Goal: Task Accomplishment & Management: Use online tool/utility

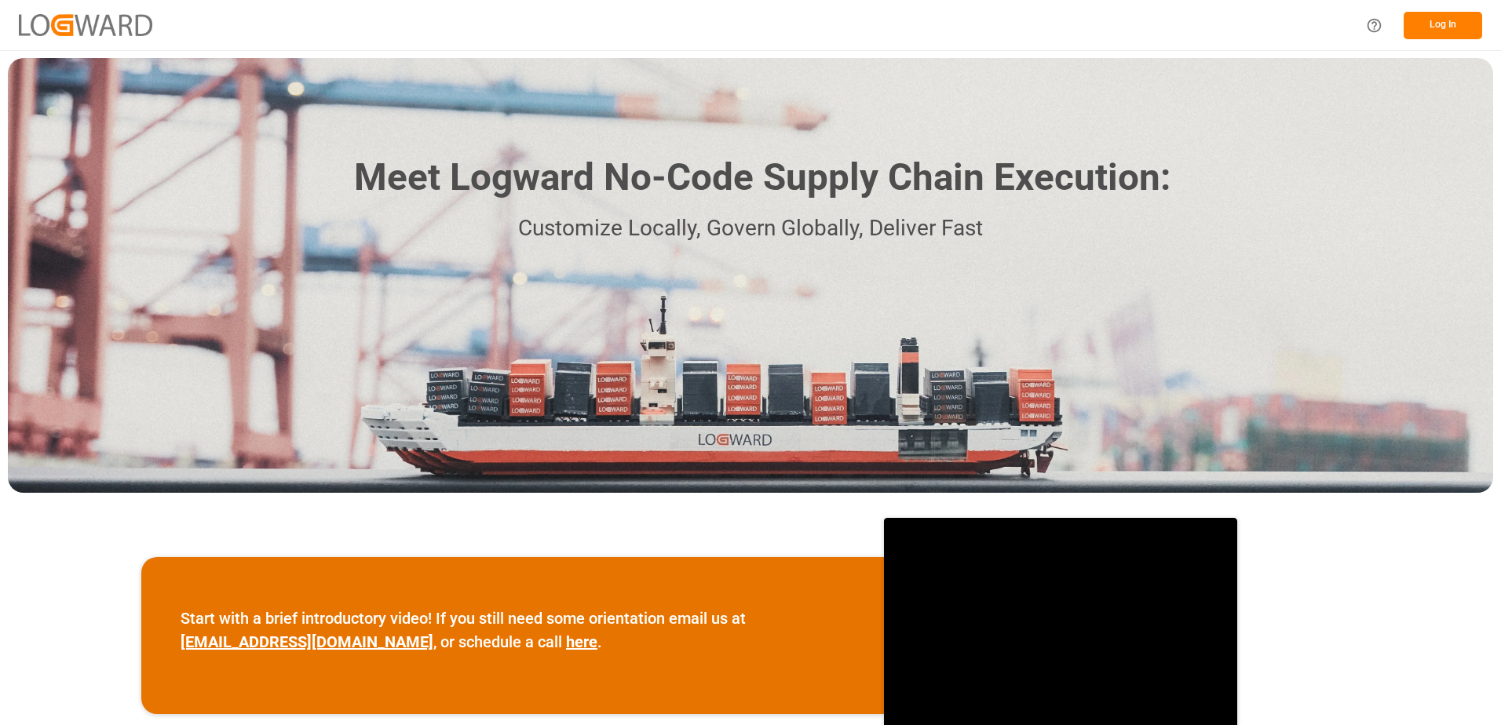
click at [1419, 28] on button "Log In" at bounding box center [1442, 25] width 78 height 27
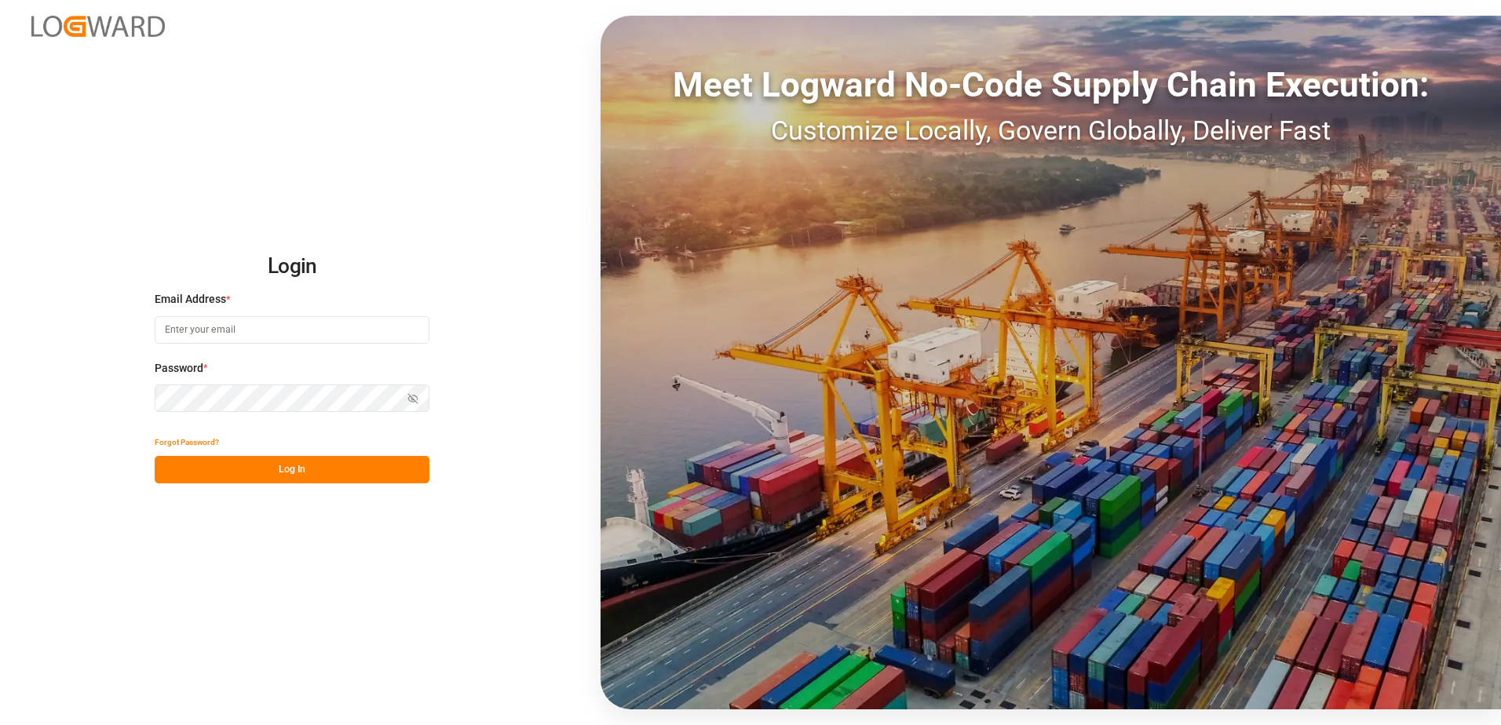
type input "[EMAIL_ADDRESS][DOMAIN_NAME]"
click at [274, 472] on button "Log In" at bounding box center [292, 469] width 275 height 27
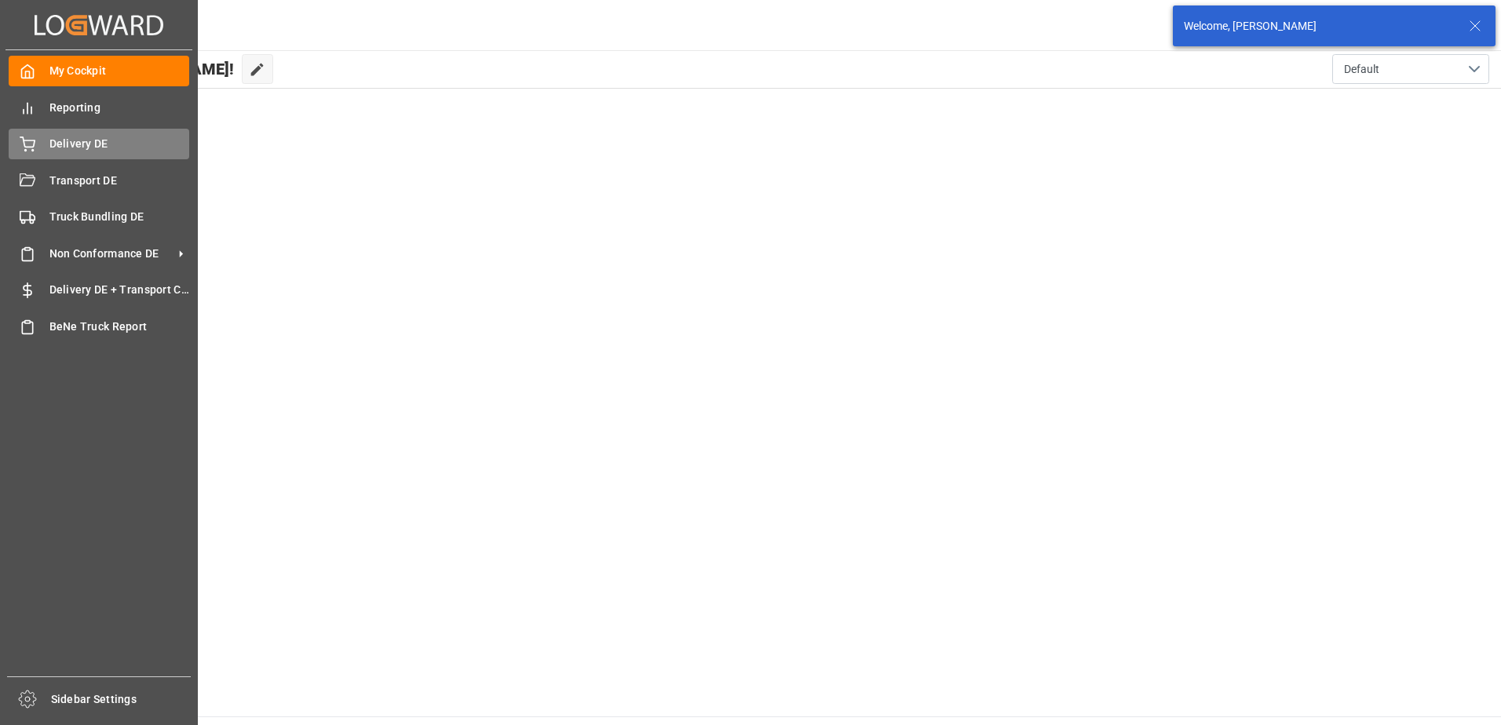
click at [62, 151] on span "Delivery DE" at bounding box center [119, 144] width 140 height 16
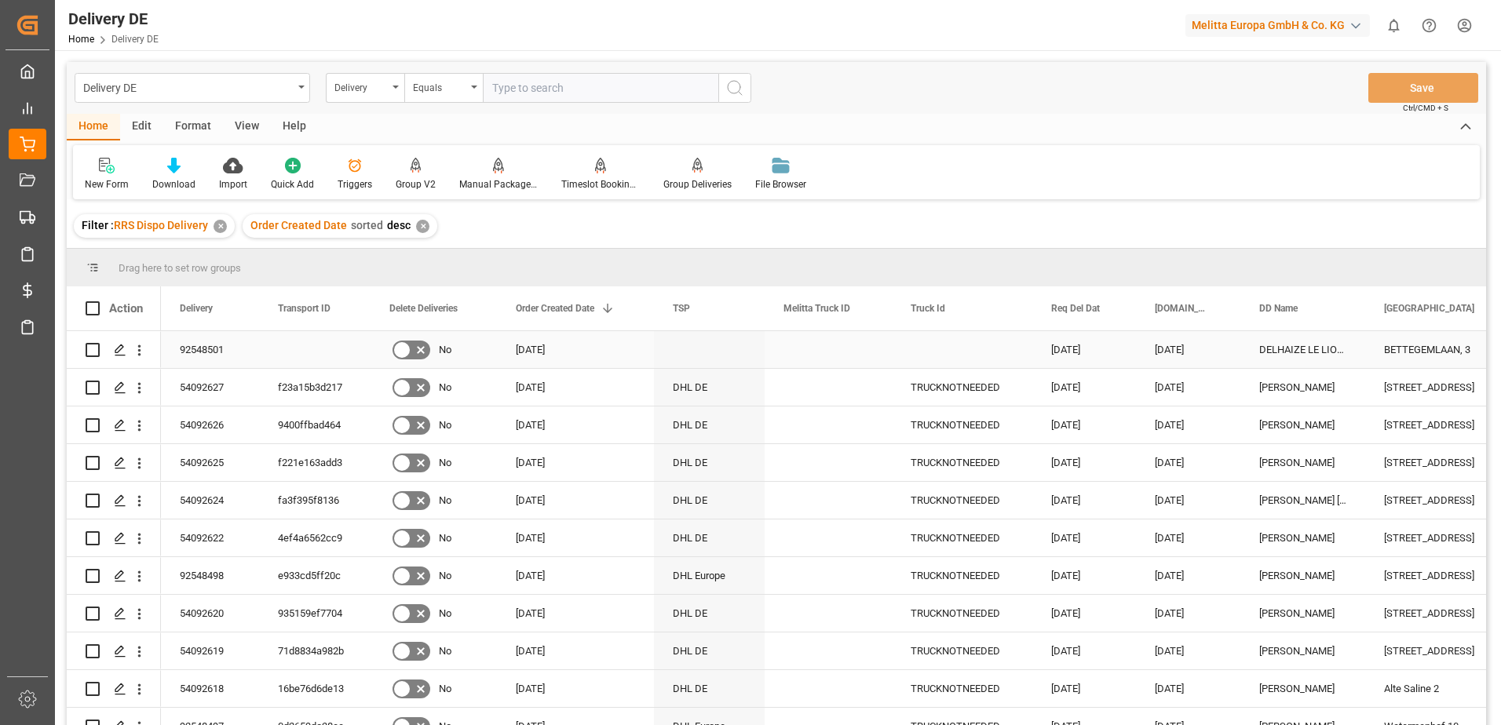
click at [95, 348] on input "Press Space to toggle row selection (unchecked)" at bounding box center [93, 350] width 14 height 14
checkbox input "true"
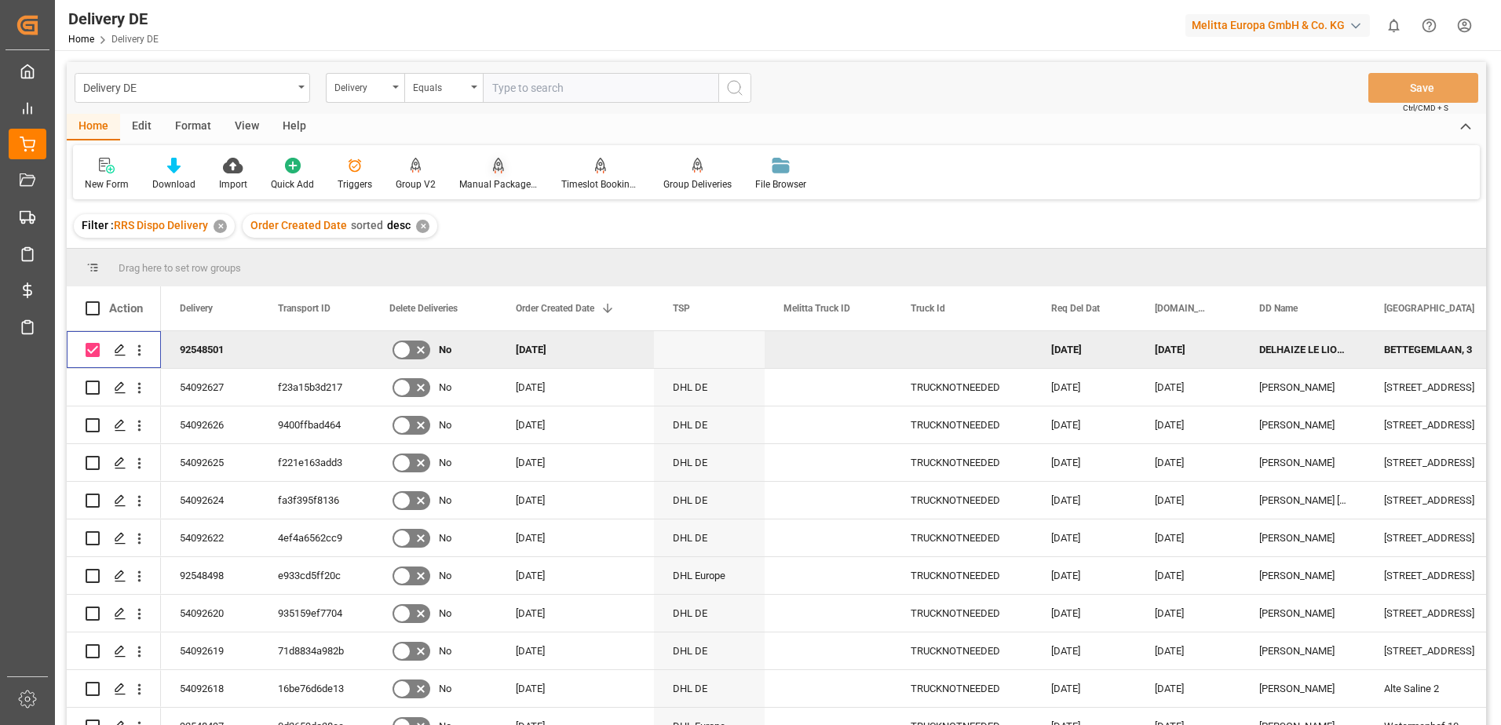
click at [500, 178] on div "Manual Package TypeDetermination" at bounding box center [498, 184] width 78 height 14
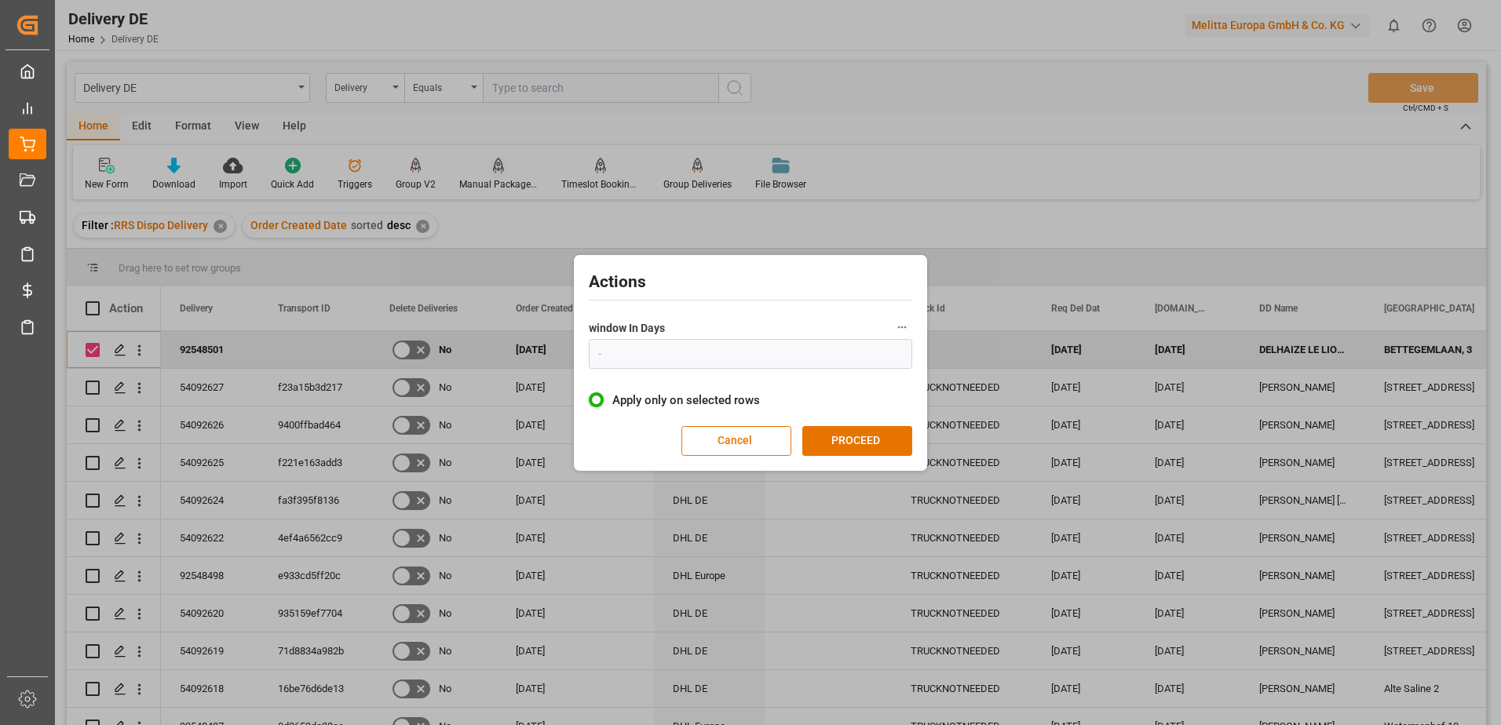
type input "1"
click at [845, 436] on button "PROCEED" at bounding box center [857, 441] width 110 height 30
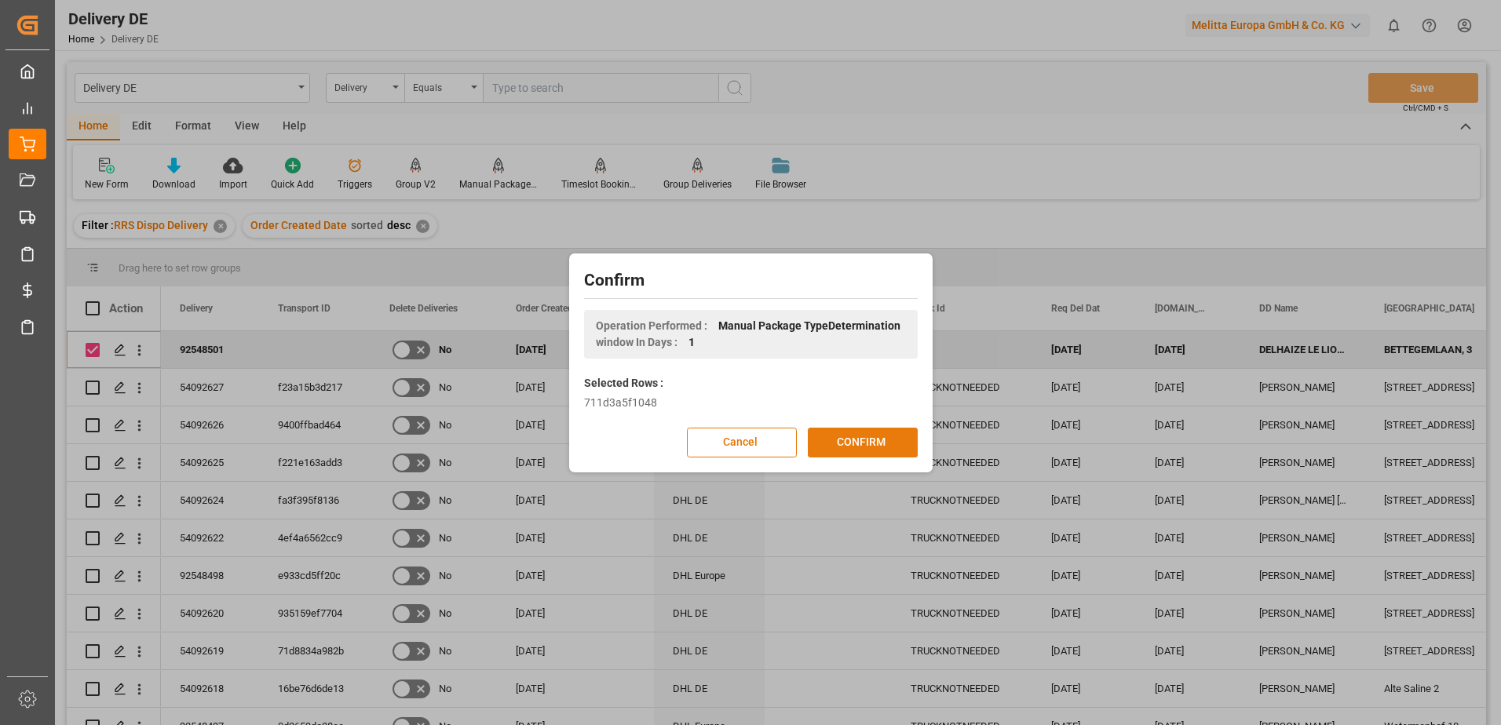
click at [845, 444] on button "CONFIRM" at bounding box center [863, 443] width 110 height 30
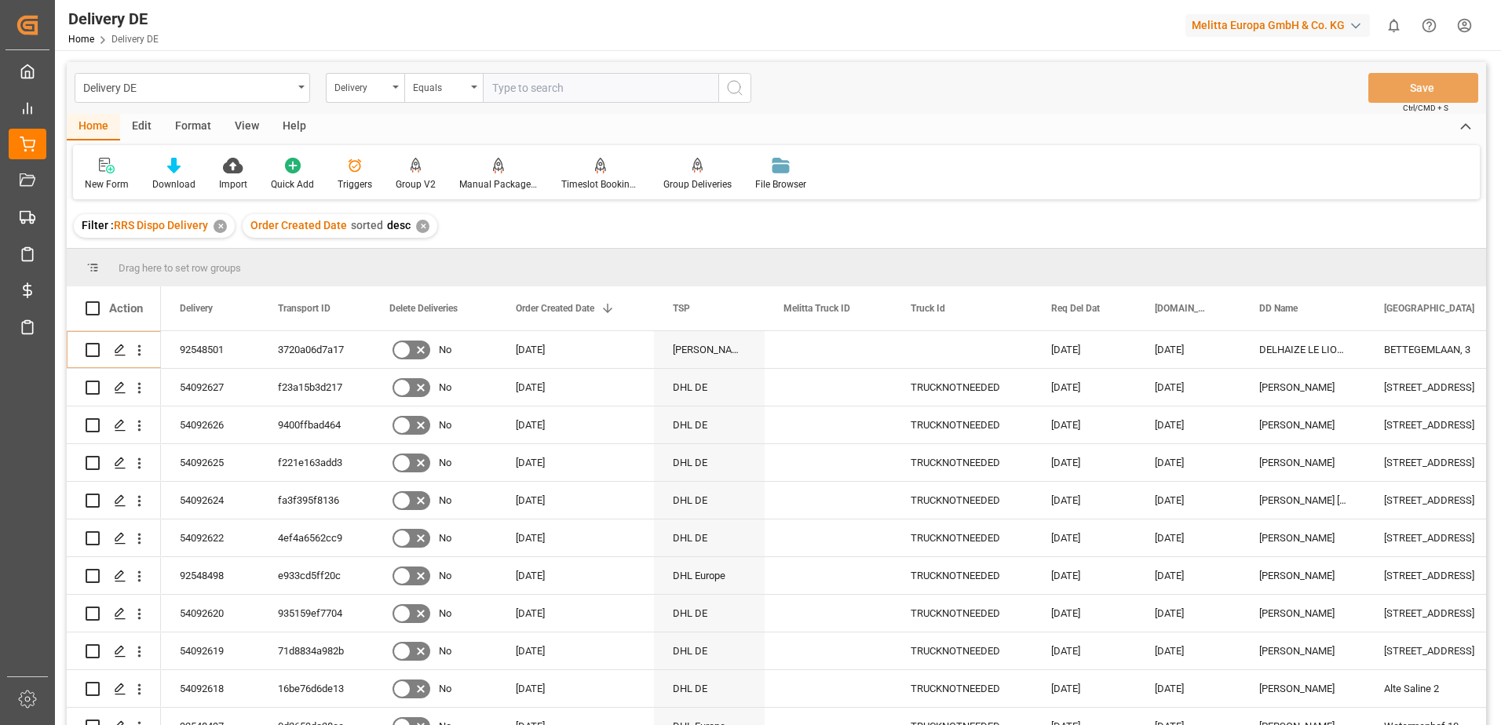
click at [1460, 27] on html "Created by potrace 1.15, written by [PERSON_NAME] [DATE]-[DATE] Created by potr…" at bounding box center [750, 362] width 1501 height 725
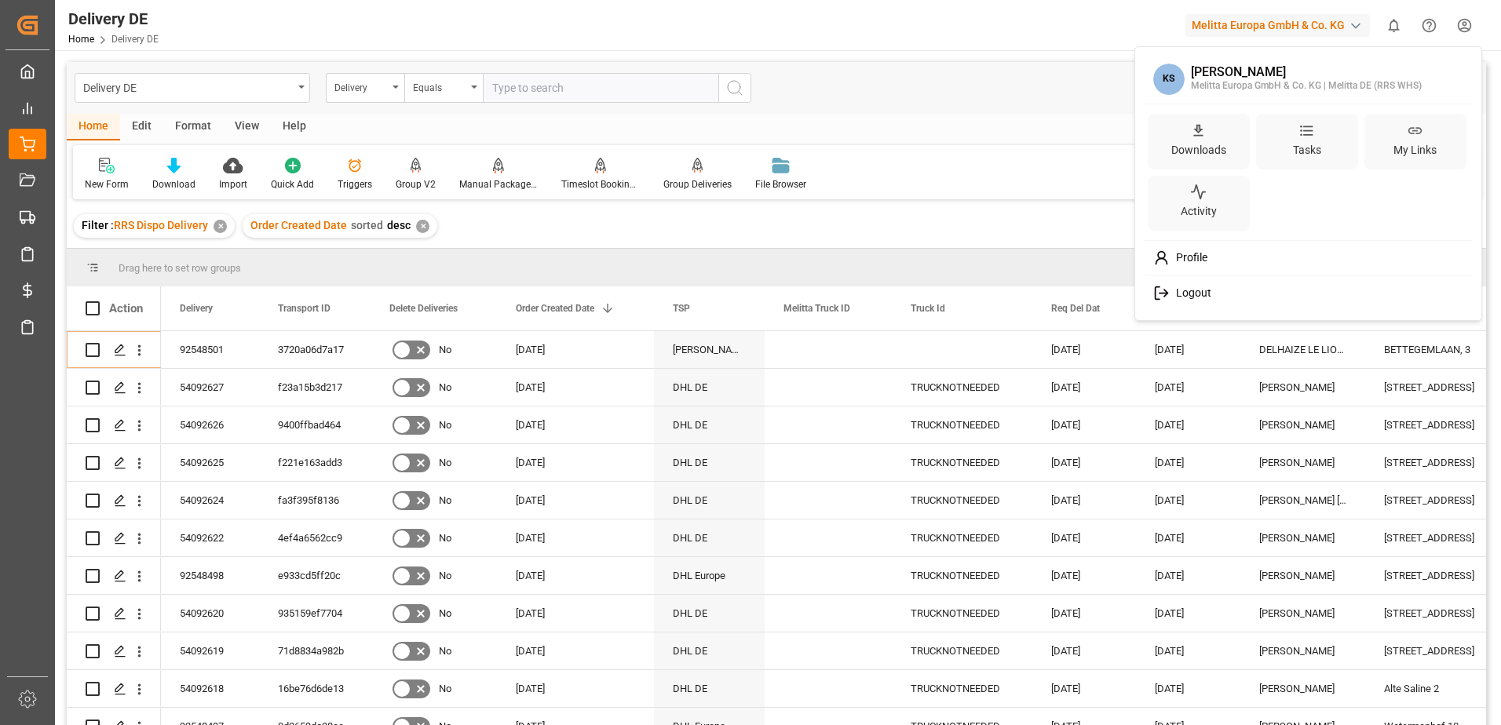
click at [1190, 291] on span "Logout" at bounding box center [1190, 293] width 42 height 14
